Goal: Find specific page/section: Find specific page/section

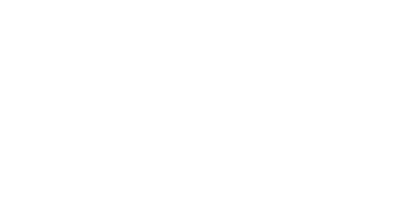
select select "Song"
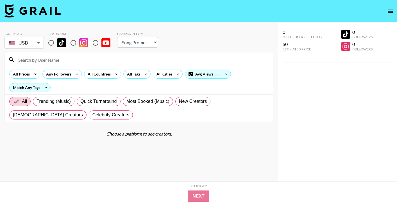
click at [51, 47] on input "radio" at bounding box center [51, 43] width 12 height 12
radio input "true"
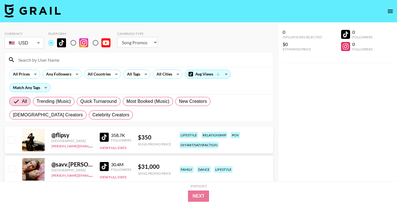
click at [65, 59] on input at bounding box center [142, 59] width 255 height 9
paste input "$300 @.elliebarker grail"
type input "$300 @.elliebarker grail"
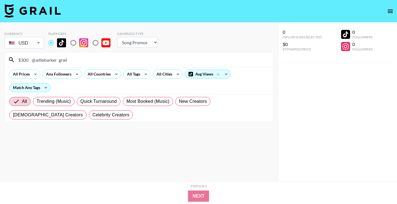
click at [67, 61] on input "$300 @.elliebarker grail" at bounding box center [142, 59] width 255 height 9
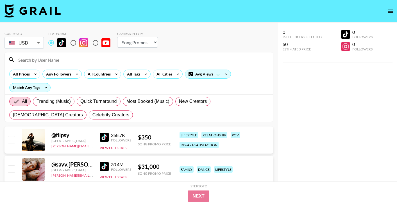
click at [172, 66] on div at bounding box center [139, 59] width 269 height 15
click at [172, 61] on input at bounding box center [142, 59] width 255 height 9
paste input "@giaroseofficial10"
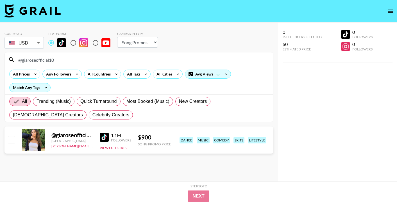
type input "@giaroseofficial10"
